Goal: Check status

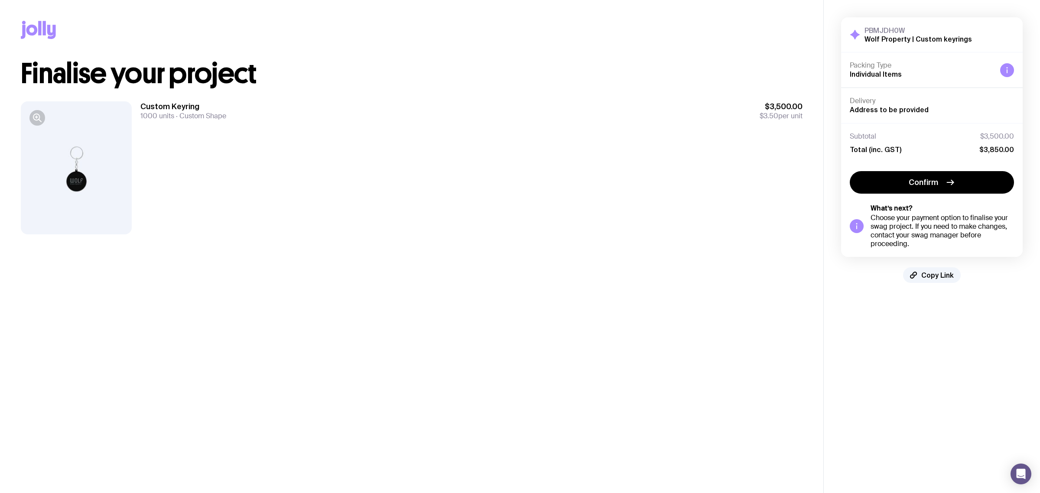
click at [558, 29] on div "Copy Link" at bounding box center [412, 30] width 782 height 60
